Goal: Browse casually: Explore the website without a specific task or goal

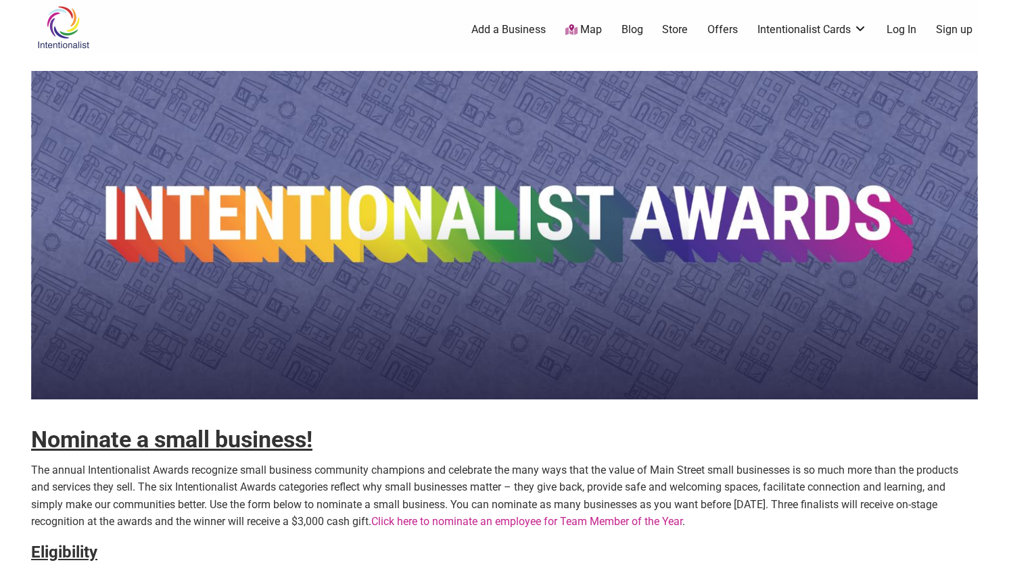
click at [637, 29] on link "Blog" at bounding box center [632, 29] width 22 height 15
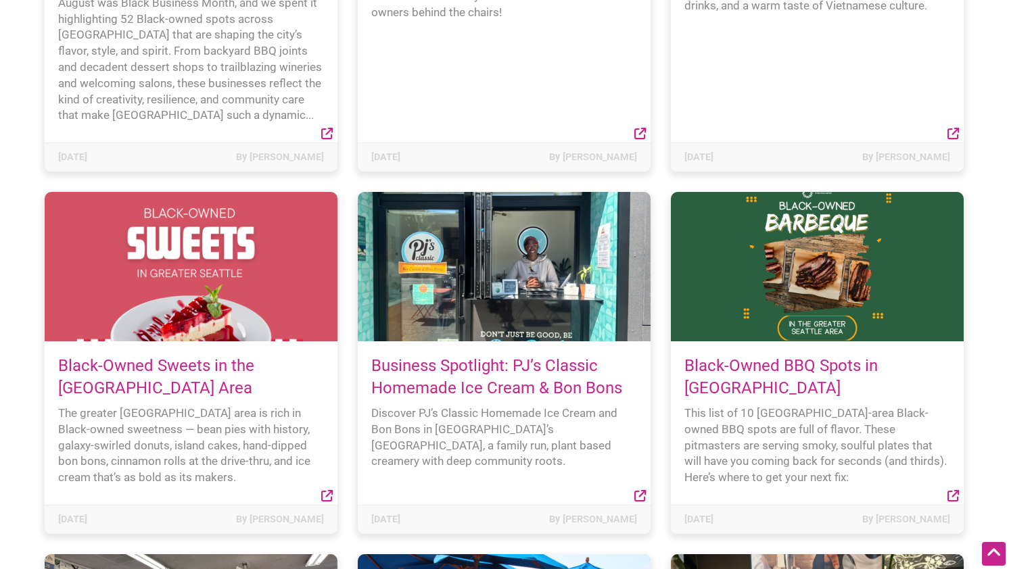
scroll to position [449, 0]
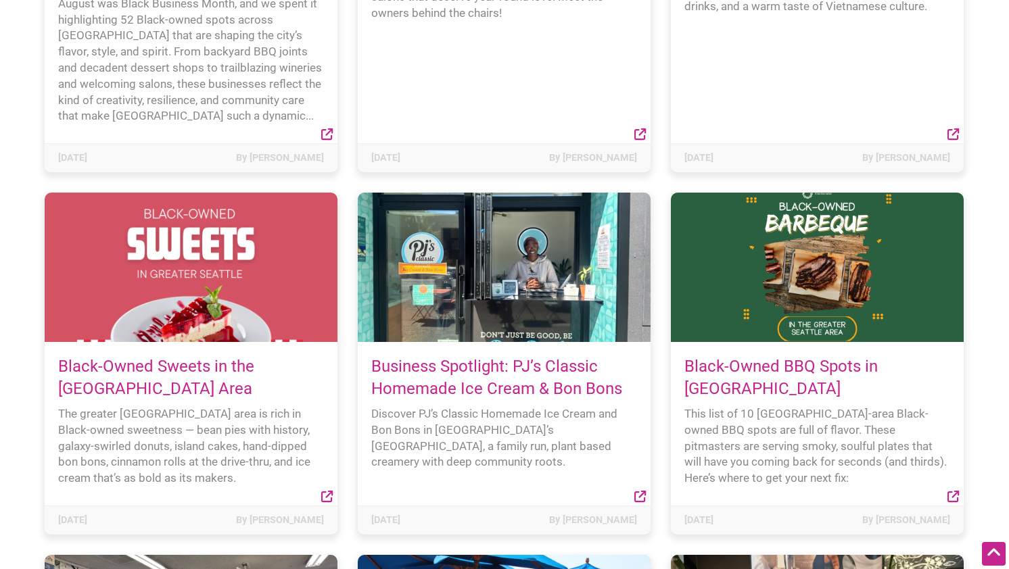
click at [514, 374] on link "Business Spotlight: PJ’s Classic Homemade Ice Cream & Bon Bons" at bounding box center [496, 378] width 251 height 42
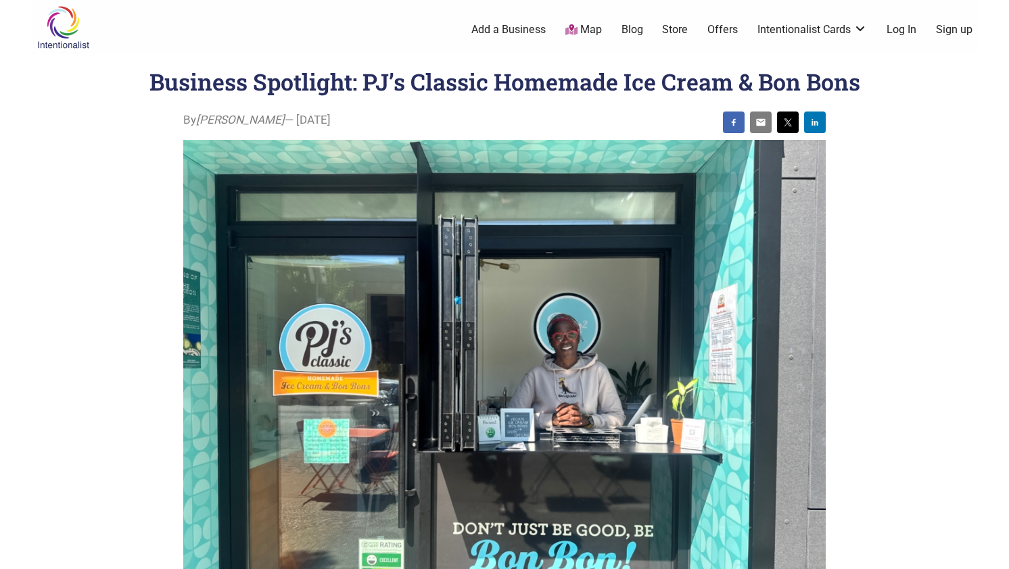
scroll to position [1, 0]
click at [729, 28] on link "Offers" at bounding box center [722, 29] width 30 height 15
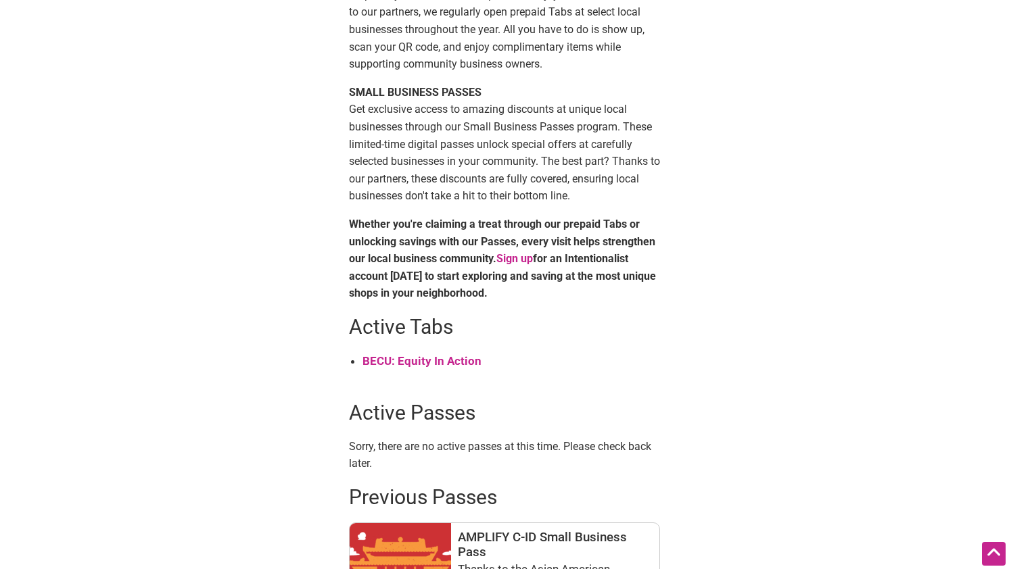
scroll to position [340, 0]
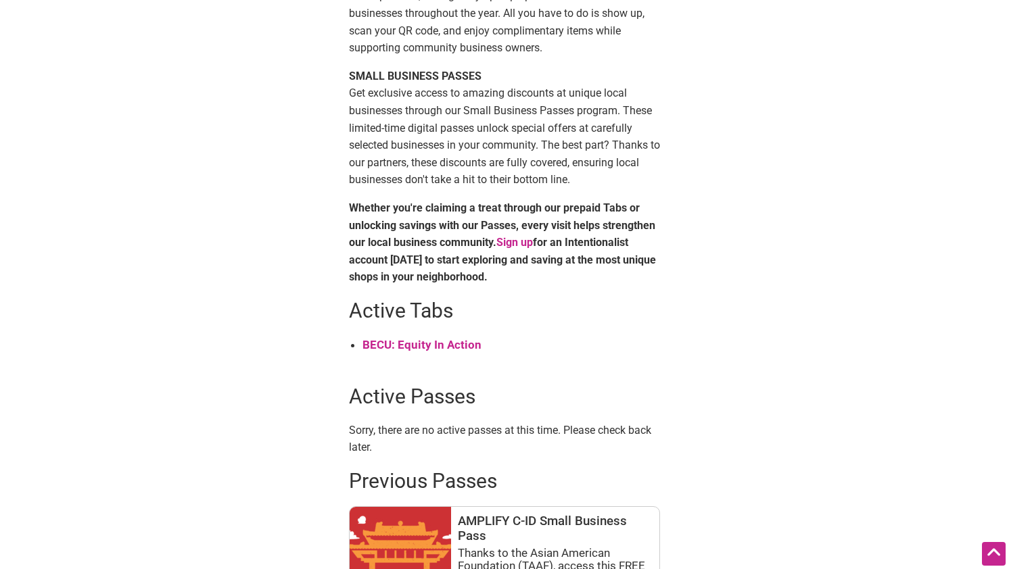
click at [442, 342] on strong "BECU: Equity In Action" at bounding box center [421, 345] width 119 height 14
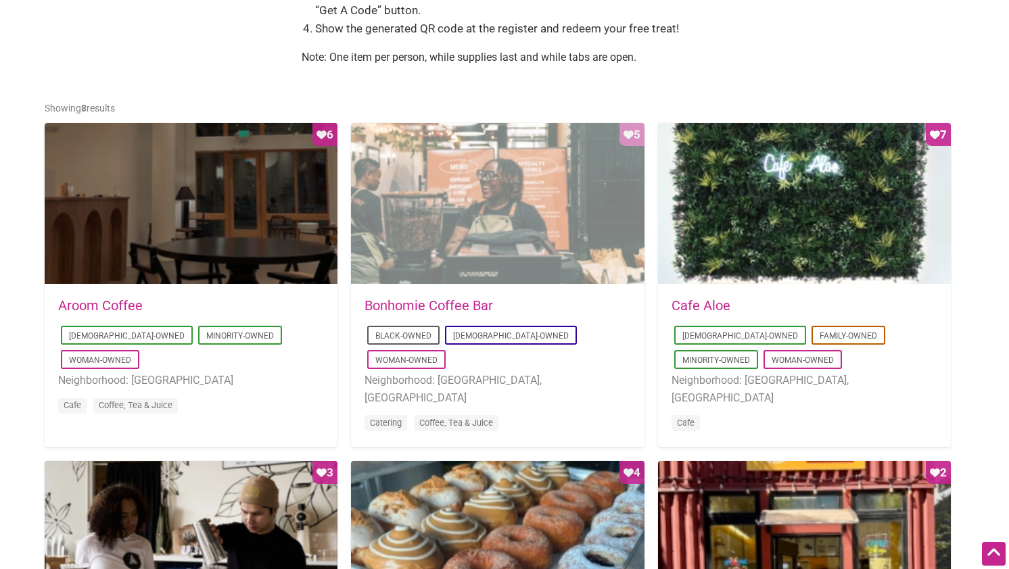
scroll to position [746, 0]
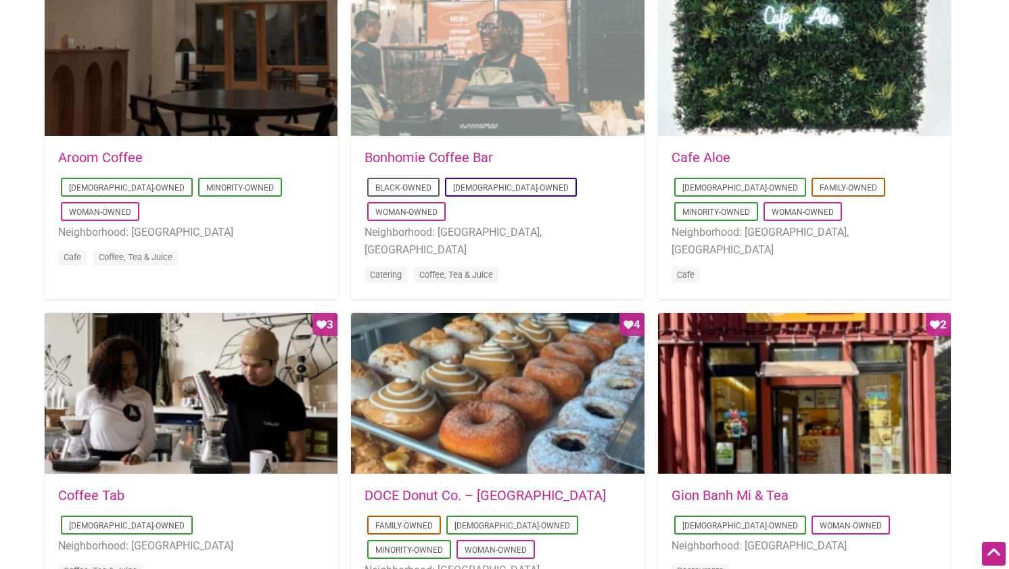
click at [485, 90] on div "Favorite Count 5" at bounding box center [497, 56] width 293 height 162
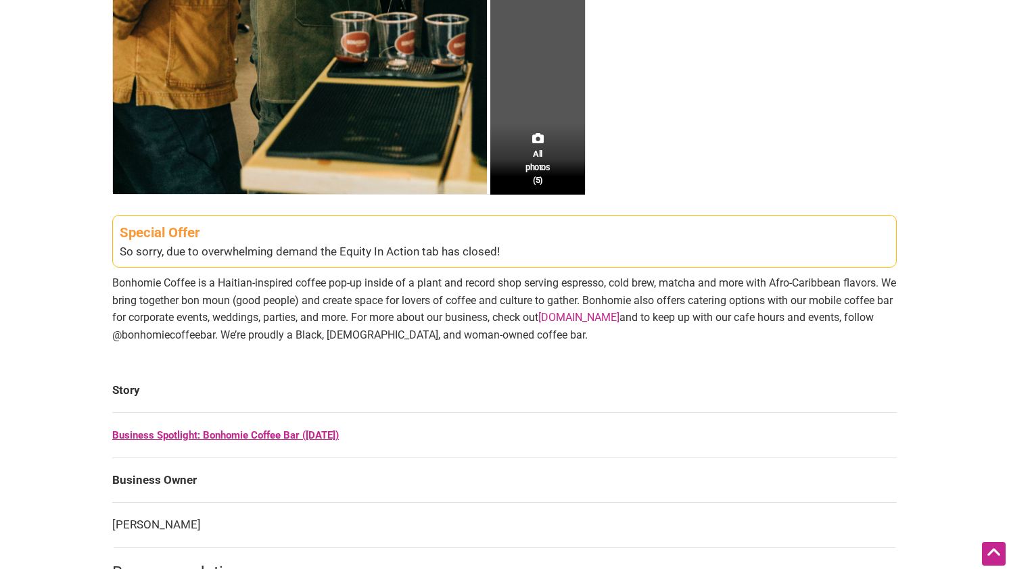
scroll to position [525, 0]
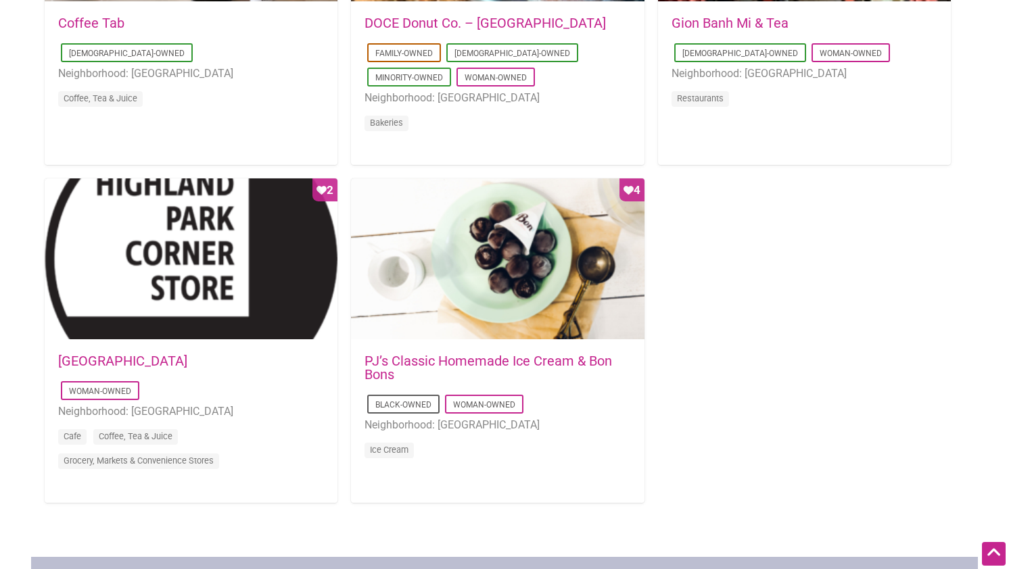
scroll to position [1221, 0]
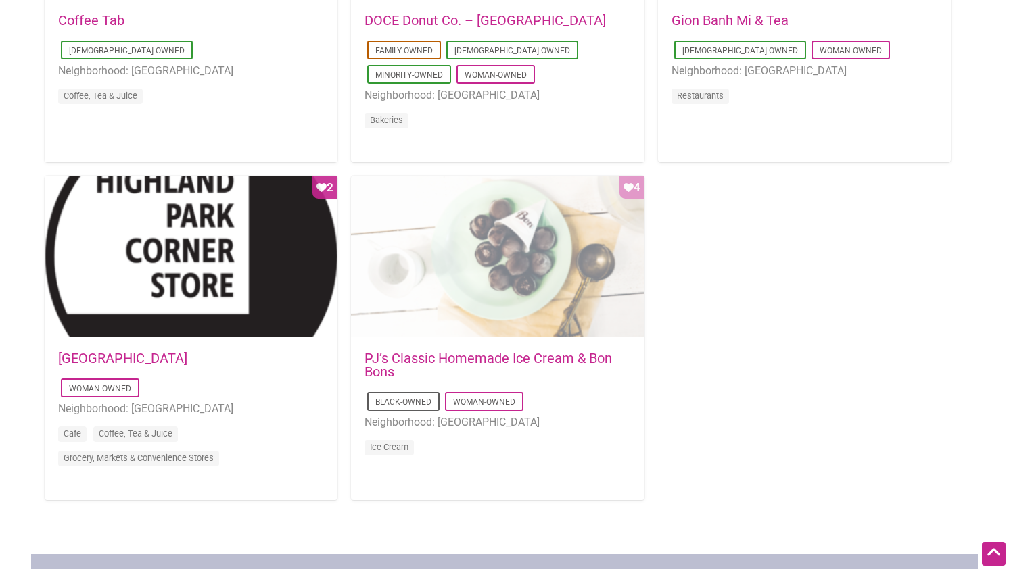
click at [482, 269] on div "Favorite Count 4" at bounding box center [497, 257] width 293 height 162
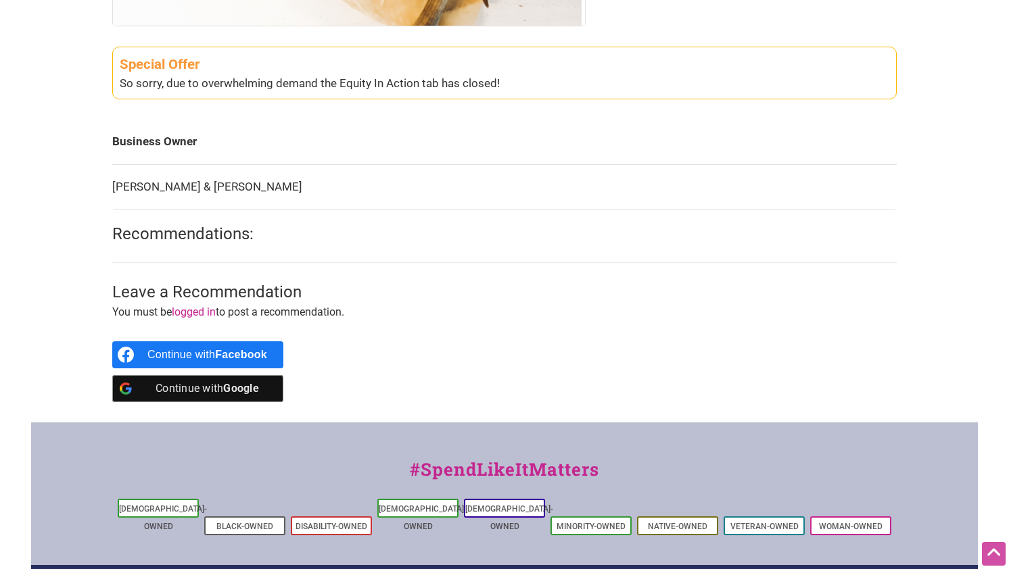
scroll to position [425, 0]
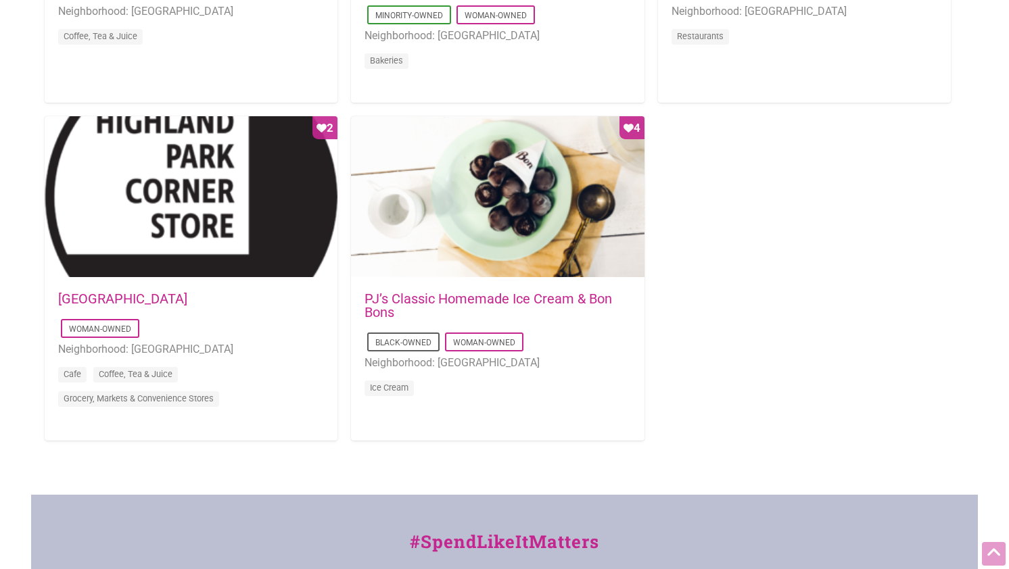
scroll to position [1279, 0]
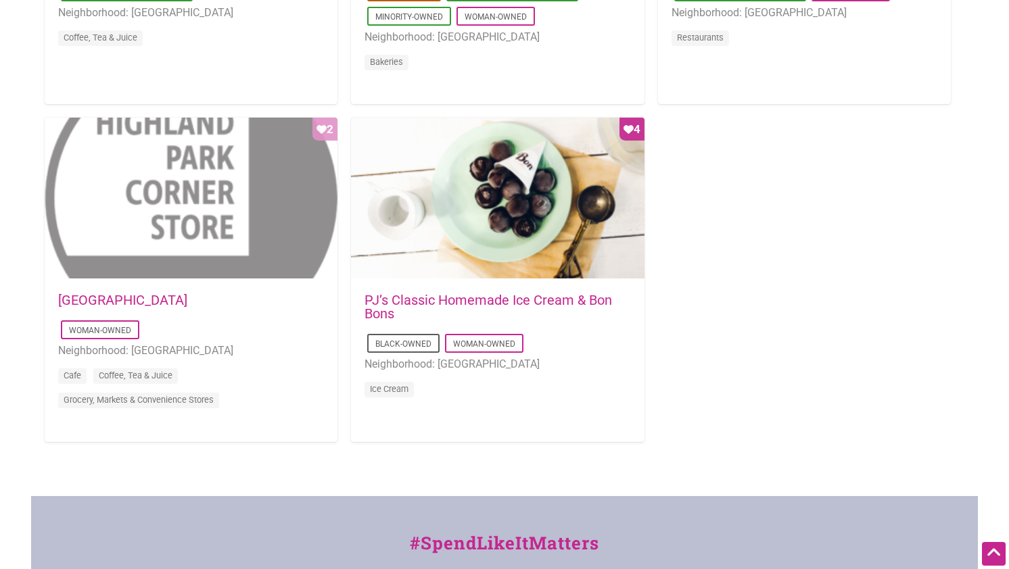
click at [206, 212] on div "Favorite Count 2" at bounding box center [191, 199] width 293 height 162
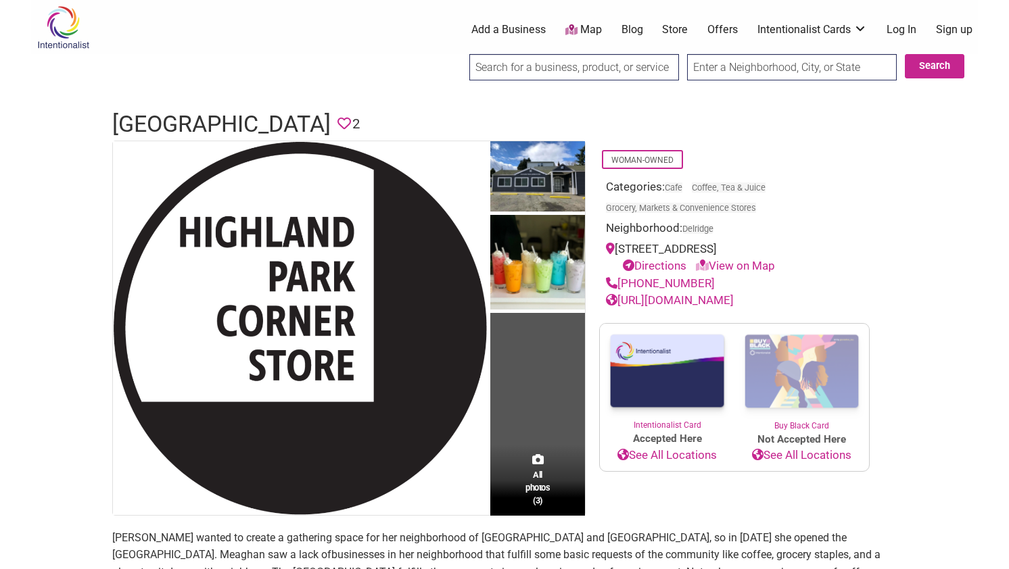
click at [76, 22] on img at bounding box center [63, 27] width 64 height 44
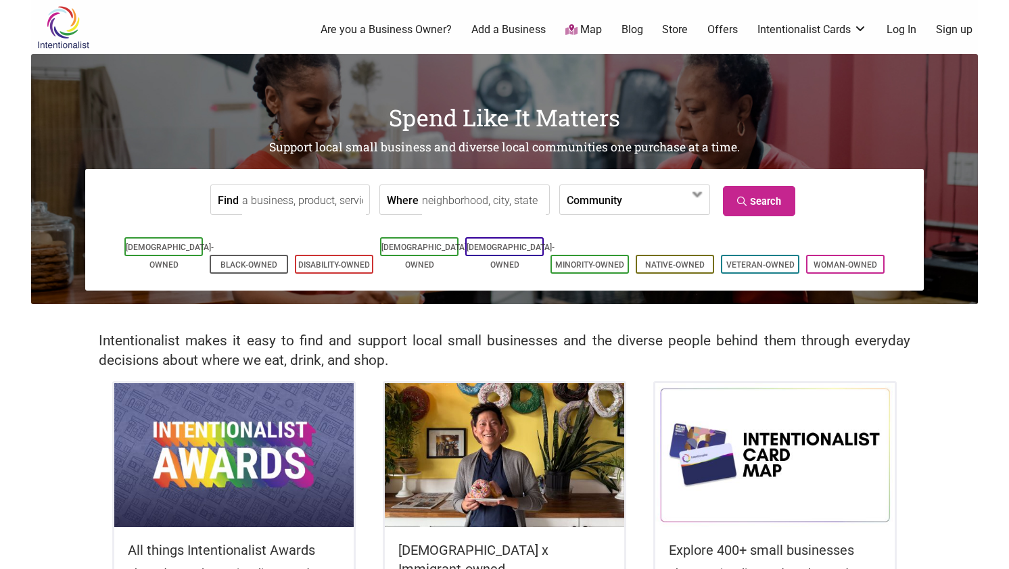
scroll to position [329, 0]
